Goal: Communication & Community: Answer question/provide support

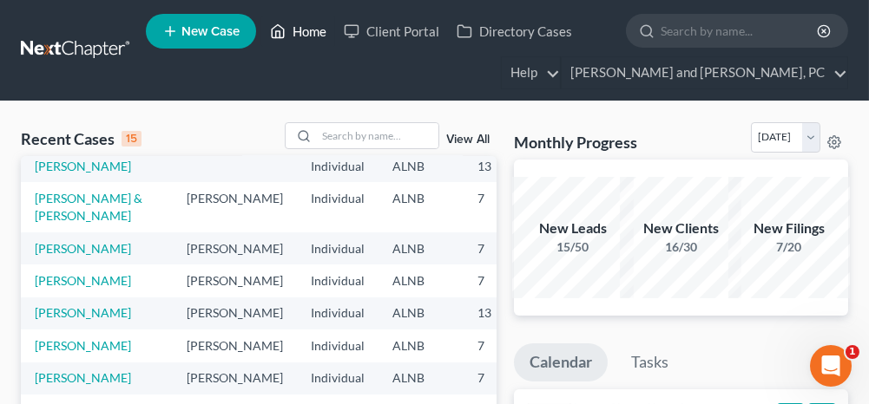
scroll to position [260, 0]
click at [81, 213] on link "[PERSON_NAME] & [PERSON_NAME]" at bounding box center [89, 207] width 108 height 32
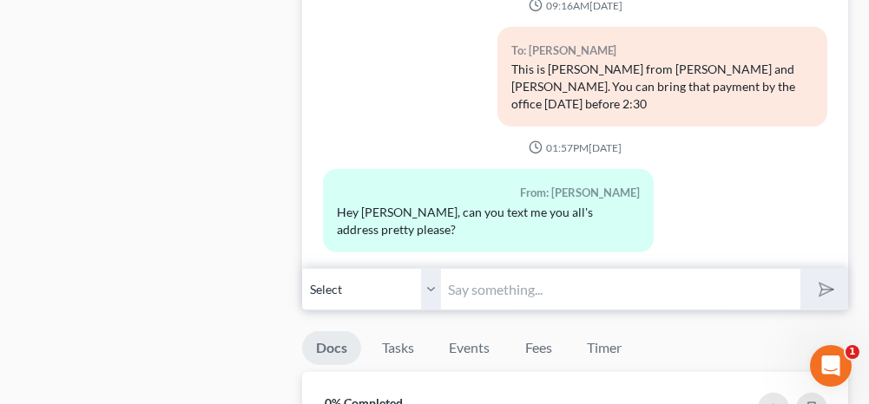
scroll to position [2082, 0]
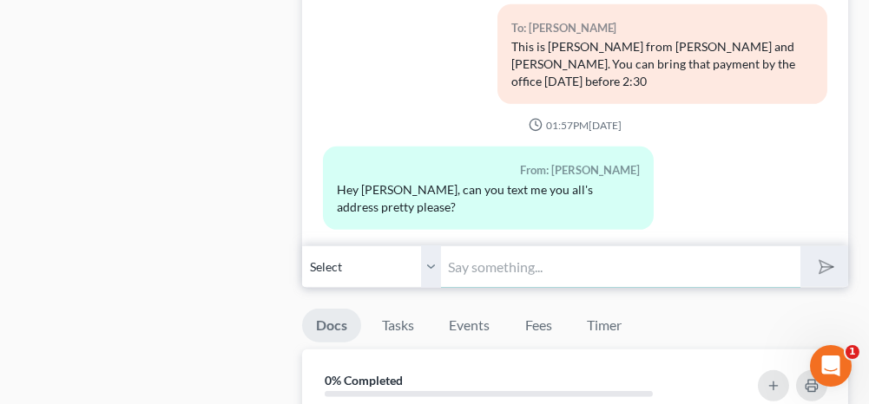
click at [490, 250] on input "text" at bounding box center [620, 267] width 358 height 43
type input "[STREET_ADDRESS]"
click at [825, 261] on line "submit" at bounding box center [827, 266] width 11 height 11
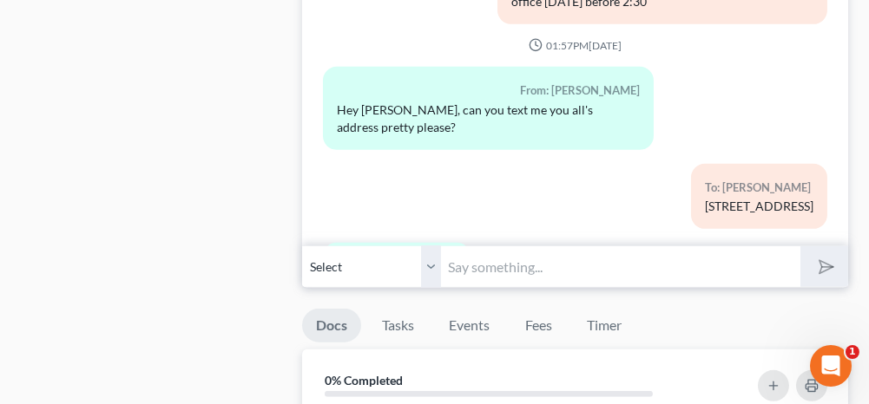
scroll to position [440, 0]
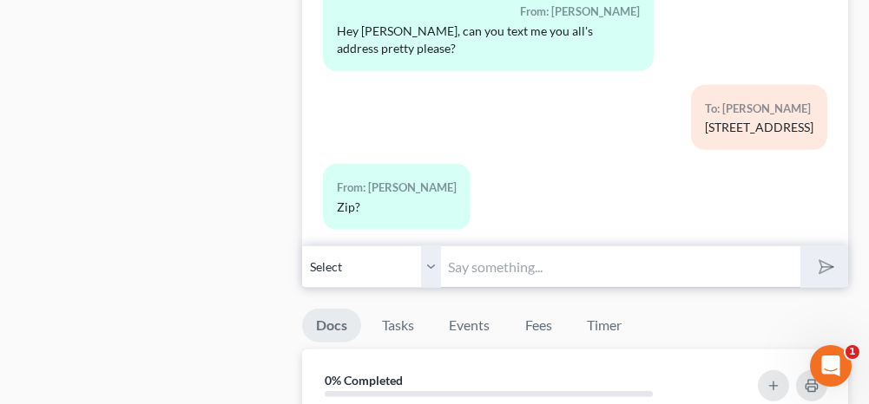
click at [466, 260] on input "text" at bounding box center [620, 267] width 358 height 43
type input "36207"
click at [821, 260] on icon "submit" at bounding box center [822, 267] width 24 height 24
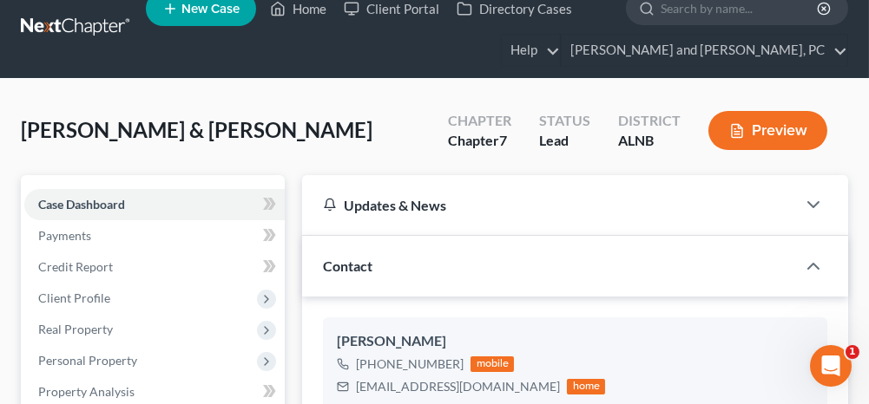
scroll to position [0, 0]
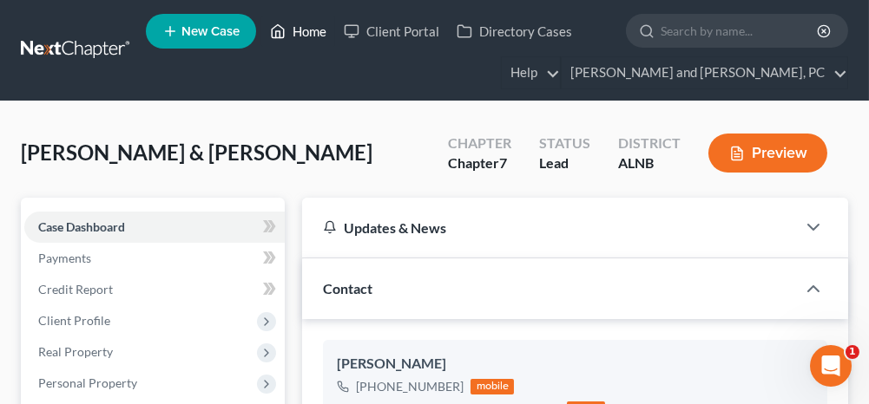
click at [311, 29] on link "Home" at bounding box center [298, 31] width 74 height 31
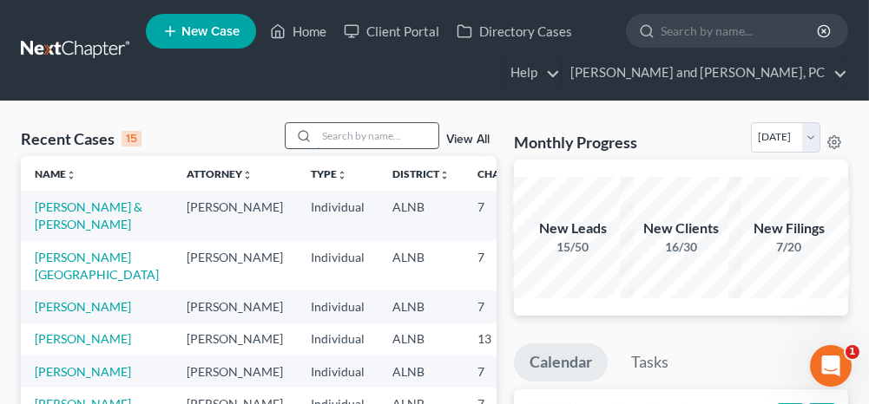
click at [394, 142] on input "search" at bounding box center [377, 135] width 121 height 25
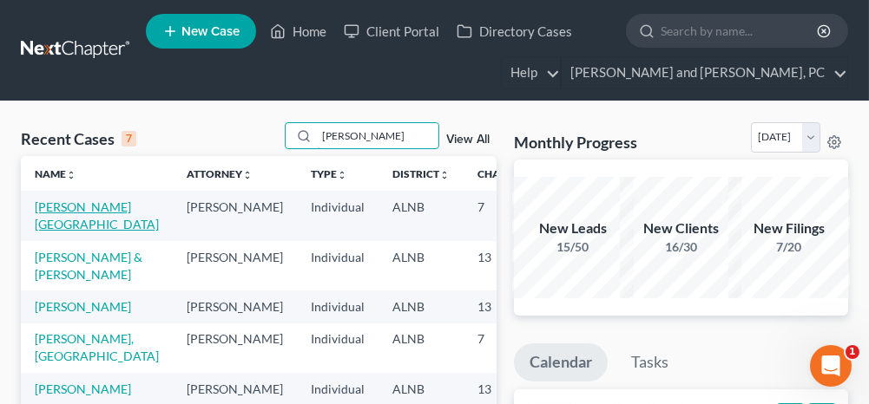
type input "[PERSON_NAME]"
click at [62, 223] on link "[PERSON_NAME][GEOGRAPHIC_DATA]" at bounding box center [97, 216] width 124 height 32
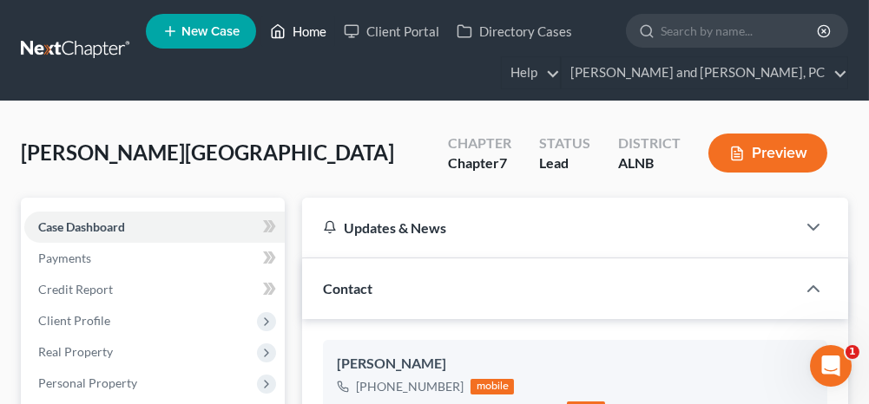
click at [305, 33] on link "Home" at bounding box center [298, 31] width 74 height 31
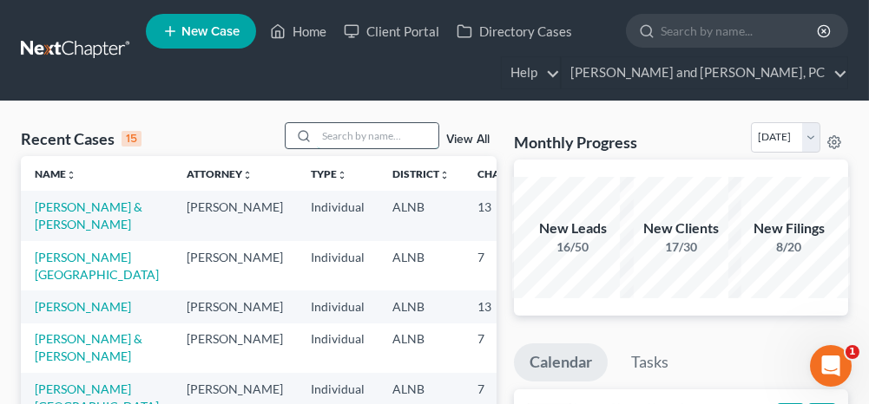
click at [385, 138] on input "search" at bounding box center [377, 135] width 121 height 25
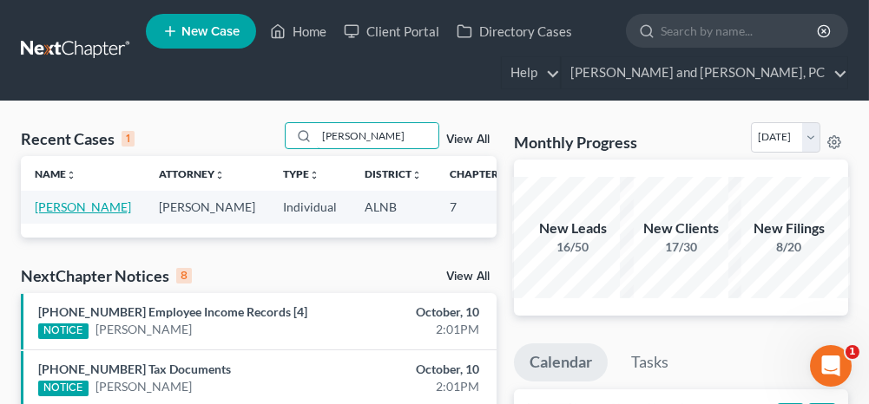
type input "[PERSON_NAME]"
click at [43, 205] on link "[PERSON_NAME]" at bounding box center [83, 207] width 96 height 15
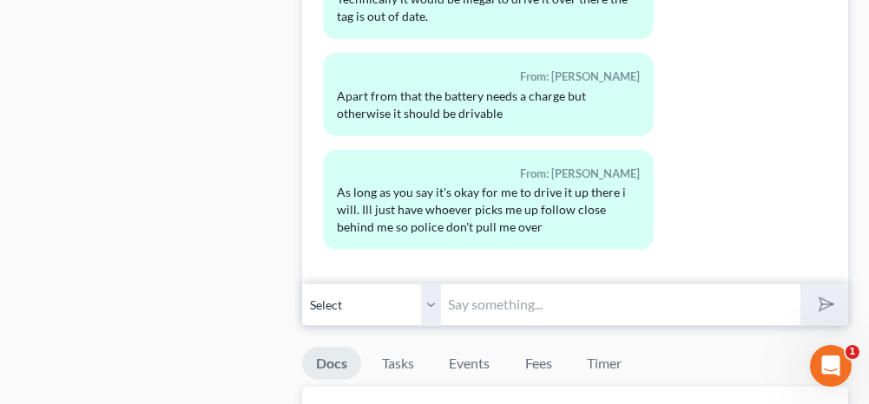
scroll to position [1475, 0]
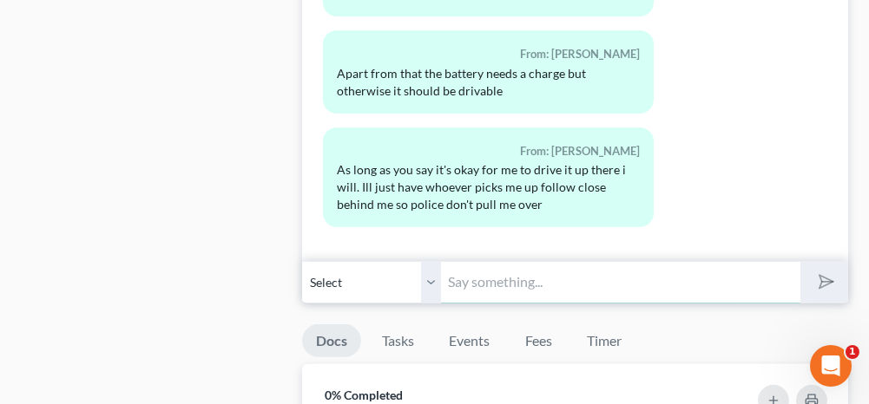
click at [484, 278] on input "text" at bounding box center [620, 282] width 358 height 43
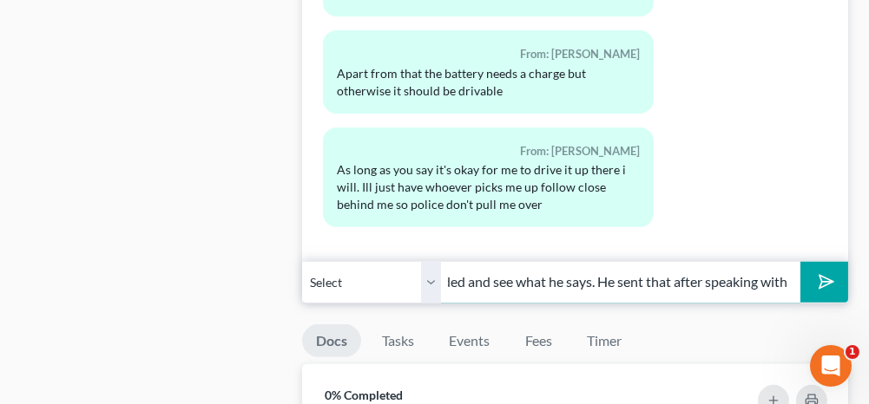
scroll to position [0, 260]
type input "I'll let [PERSON_NAME] know you responded and see what he says. He sent that af…"
click at [831, 272] on icon "submit" at bounding box center [822, 282] width 24 height 24
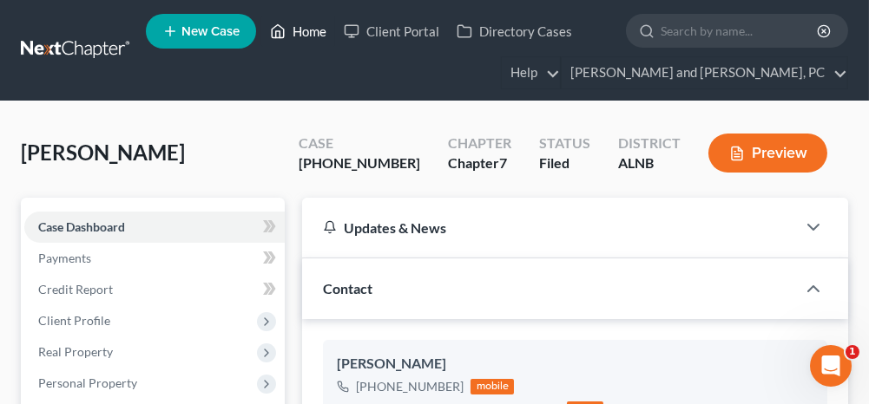
drag, startPoint x: 311, startPoint y: 28, endPoint x: 245, endPoint y: 138, distance: 128.4
click at [311, 28] on link "Home" at bounding box center [298, 31] width 74 height 31
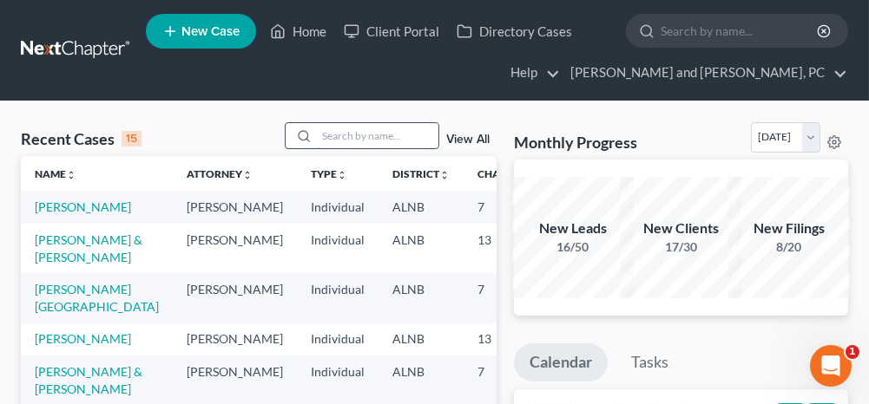
click at [361, 123] on input "search" at bounding box center [377, 135] width 121 height 25
click at [394, 30] on link "Client Portal" at bounding box center [391, 31] width 113 height 31
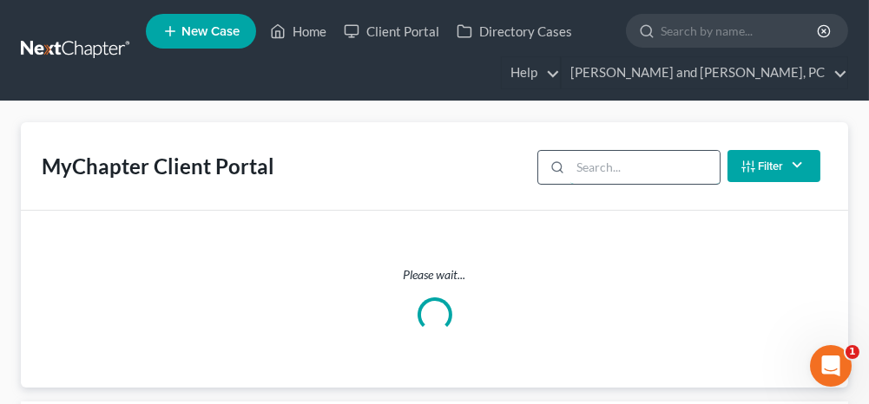
click at [625, 166] on input "search" at bounding box center [644, 167] width 148 height 33
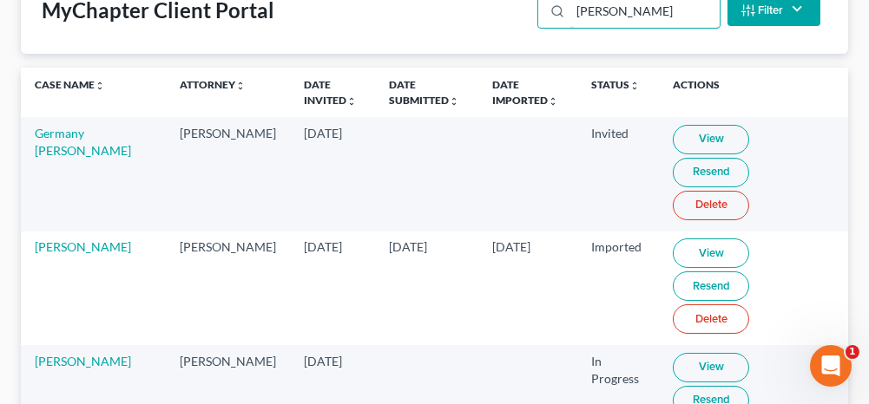
scroll to position [179, 0]
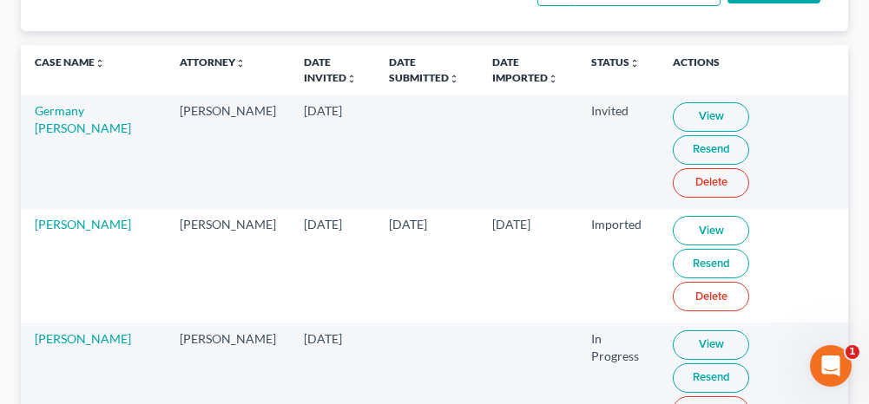
type input "[PERSON_NAME]"
click at [749, 364] on link "Resend" at bounding box center [710, 379] width 76 height 30
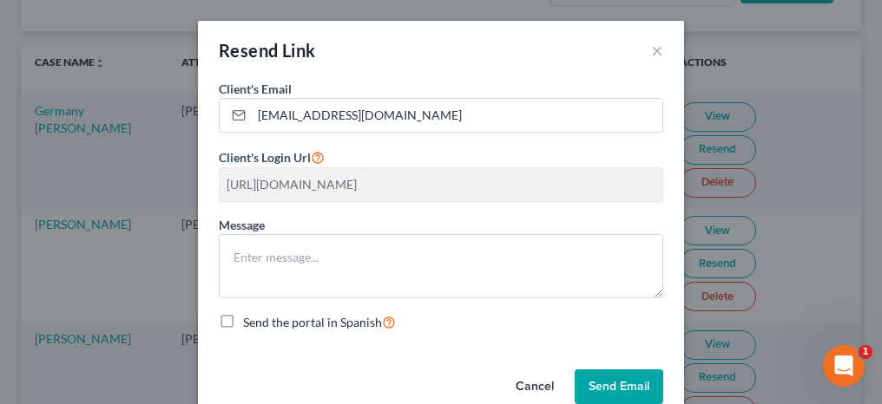
click at [633, 394] on button "Send Email" at bounding box center [618, 387] width 89 height 35
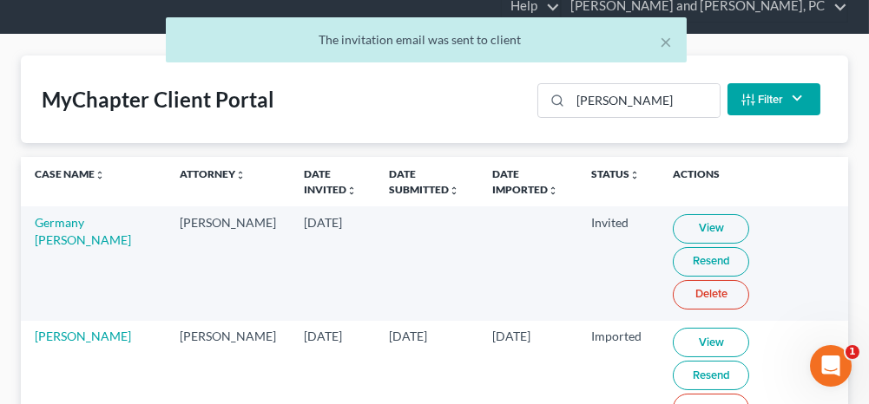
scroll to position [0, 0]
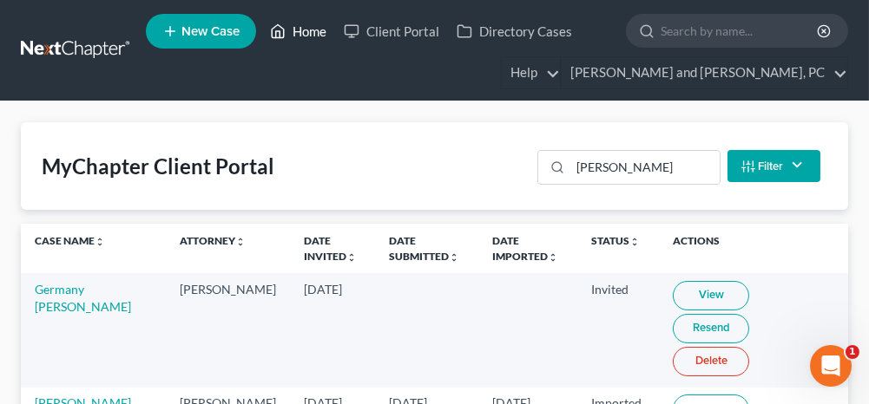
click at [301, 34] on link "Home" at bounding box center [298, 31] width 74 height 31
